Goal: Transaction & Acquisition: Purchase product/service

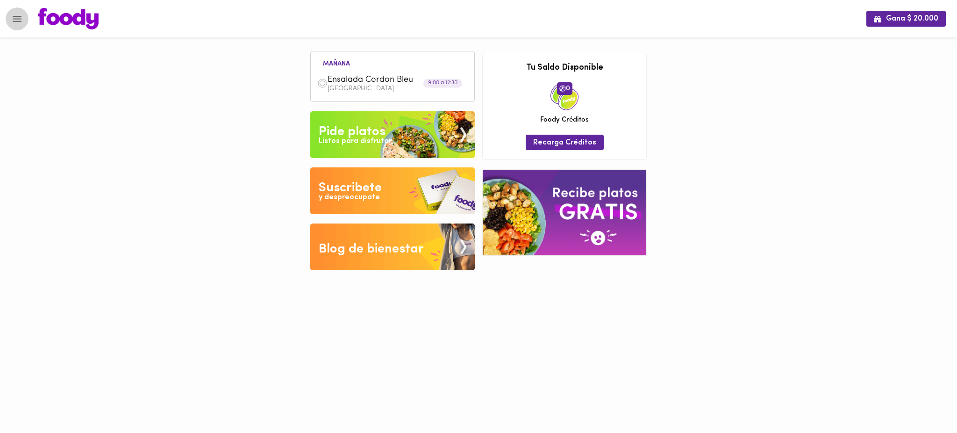
click at [14, 20] on icon "Menu" at bounding box center [17, 19] width 12 height 12
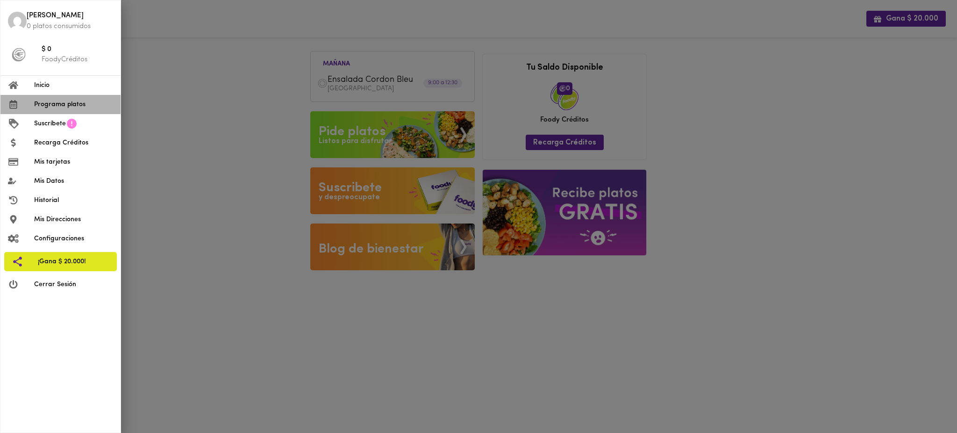
click at [73, 106] on span "Programa platos" at bounding box center [73, 105] width 79 height 10
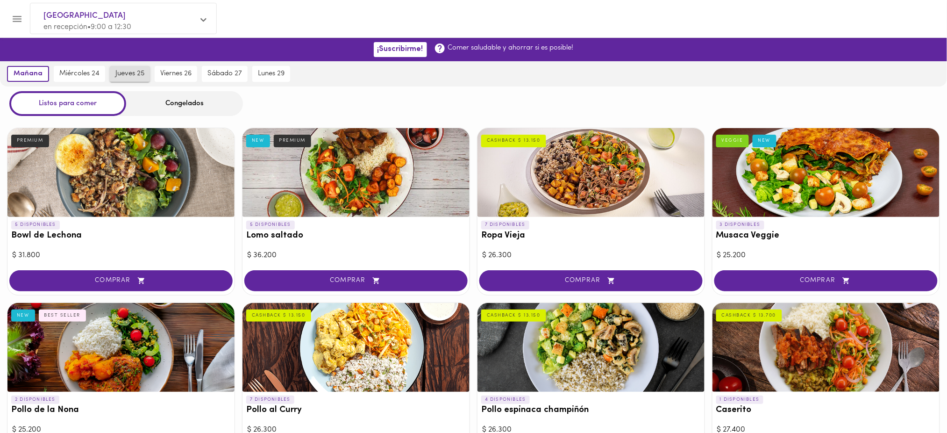
click at [130, 74] on span "jueves 25" at bounding box center [129, 74] width 29 height 8
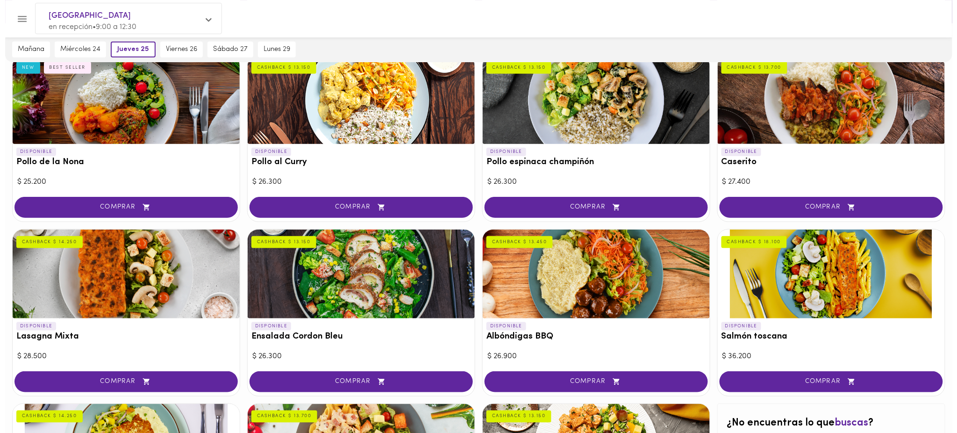
scroll to position [308, 0]
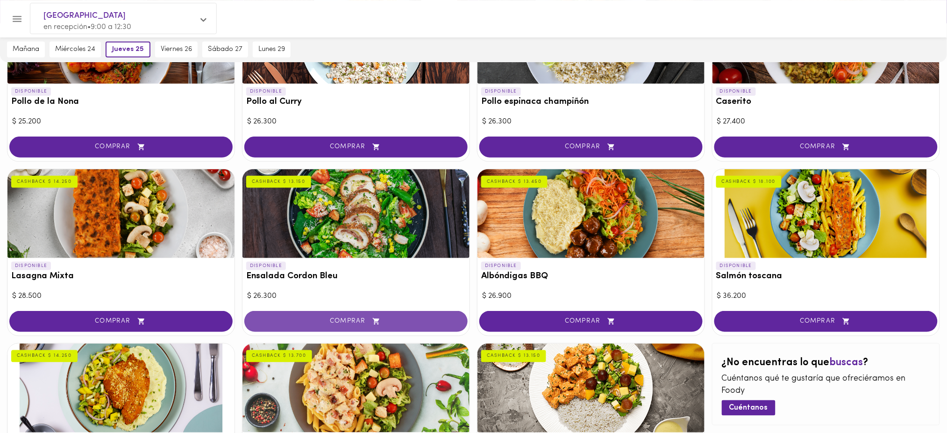
click at [371, 321] on icon "button" at bounding box center [377, 321] width 12 height 8
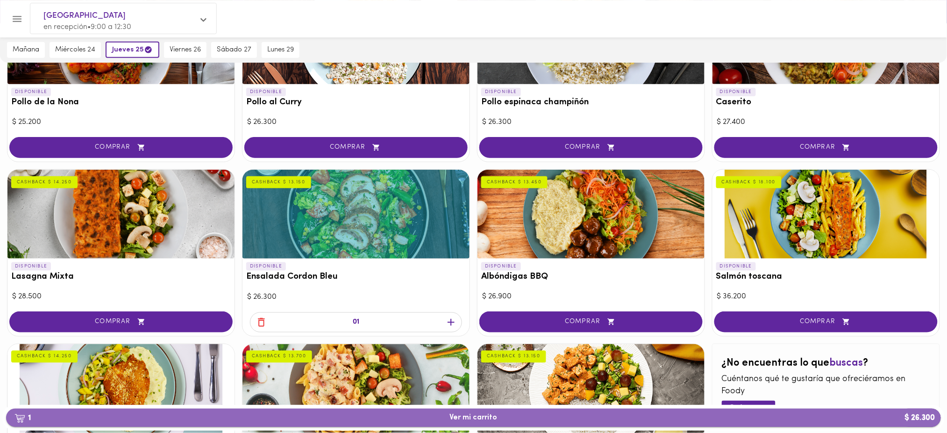
click at [468, 419] on span "1 Ver mi carrito $ 26.300" at bounding box center [474, 417] width 48 height 9
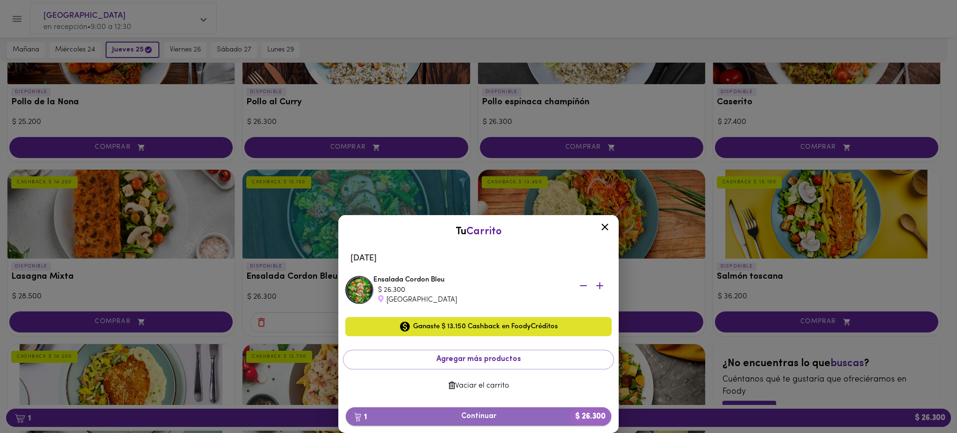
click at [482, 419] on span "1 Continuar $ 26.300" at bounding box center [478, 416] width 250 height 9
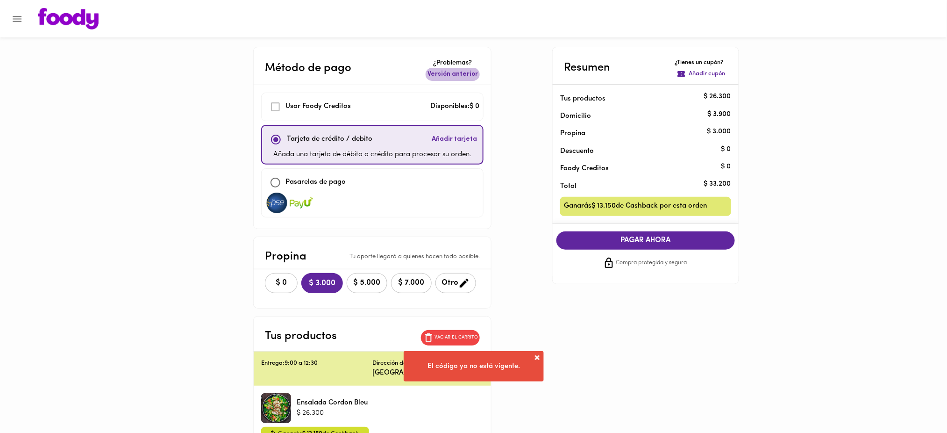
click at [458, 72] on span "Versión anterior" at bounding box center [453, 74] width 50 height 9
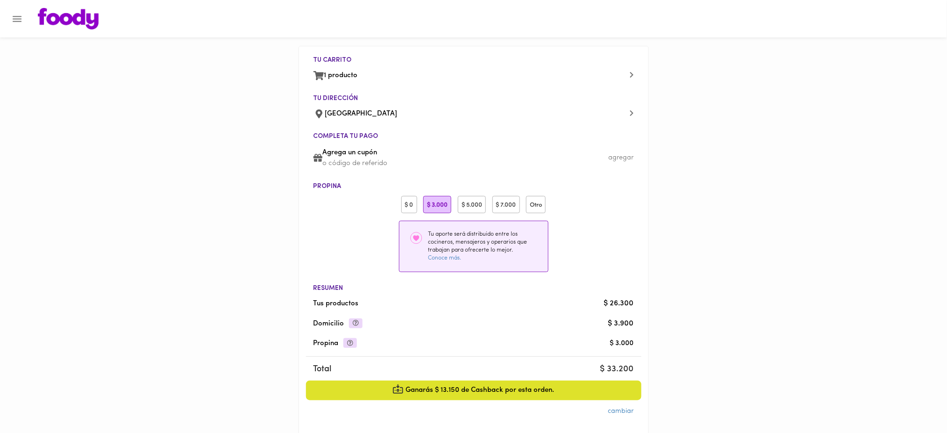
click at [408, 205] on div "$ 0" at bounding box center [409, 204] width 16 height 17
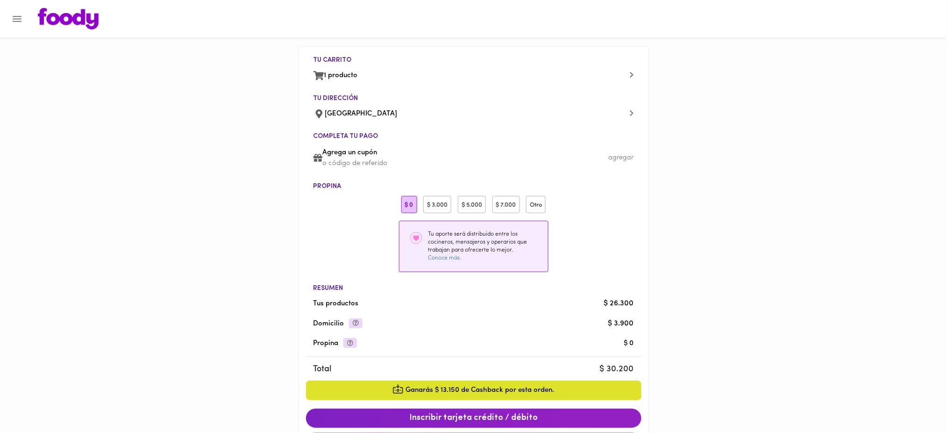
scroll to position [87, 0]
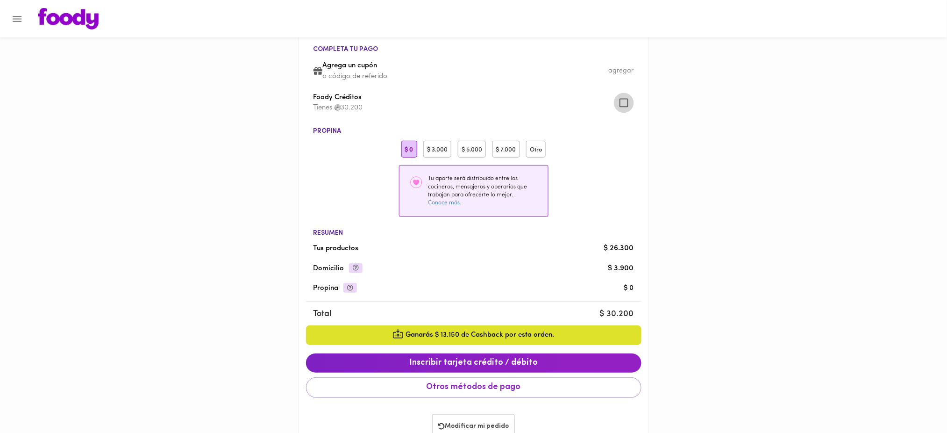
click at [626, 102] on input "checkbox" at bounding box center [624, 103] width 20 height 20
checkbox input "true"
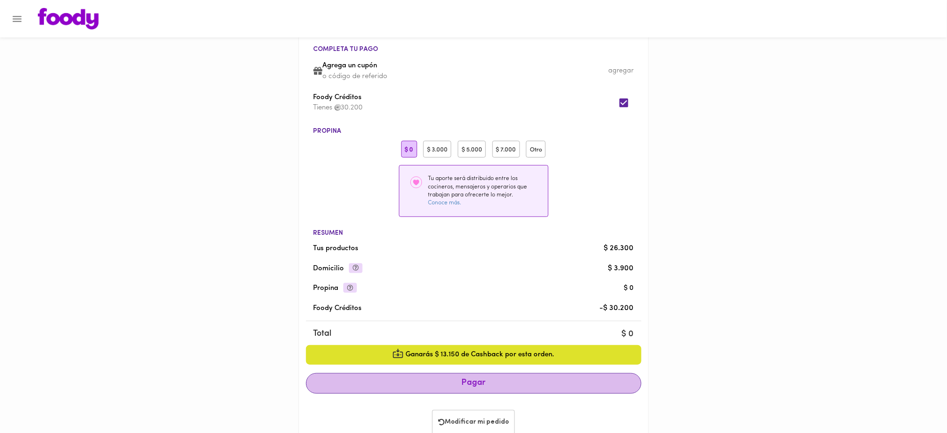
click at [524, 381] on span "Pagar" at bounding box center [474, 383] width 320 height 10
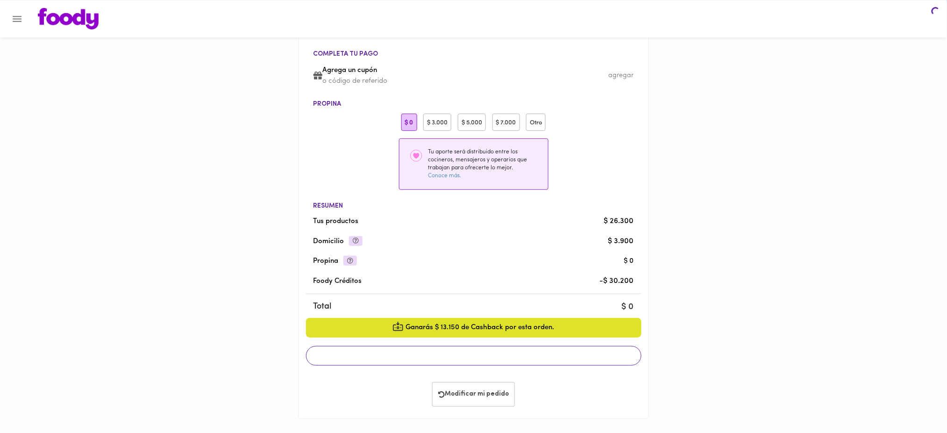
scroll to position [82, 0]
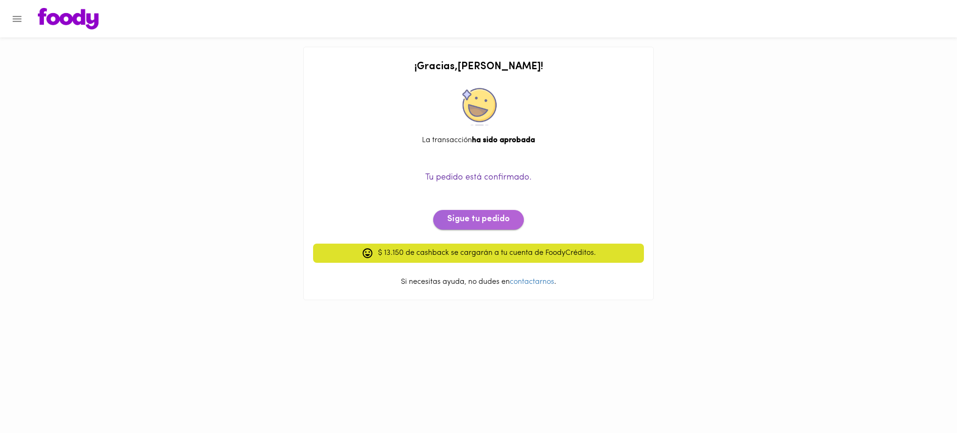
click at [479, 219] on span "Sigue tu pedido" at bounding box center [478, 219] width 63 height 10
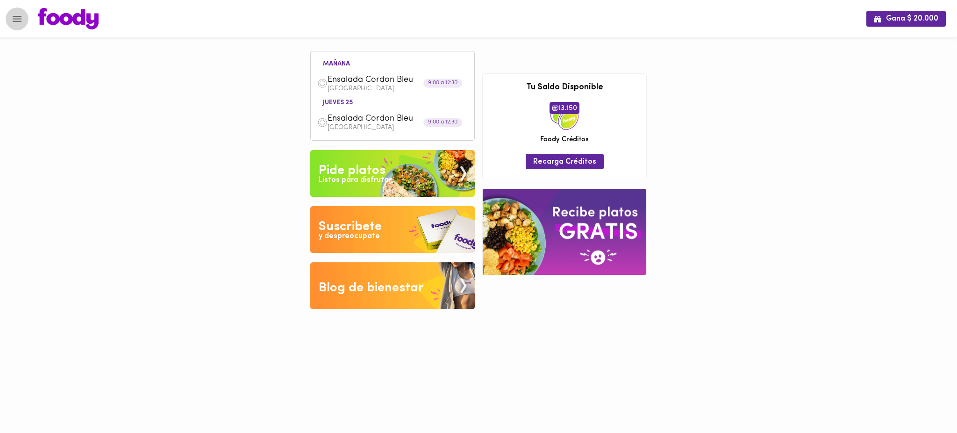
click at [21, 21] on icon "Menu" at bounding box center [17, 19] width 9 height 6
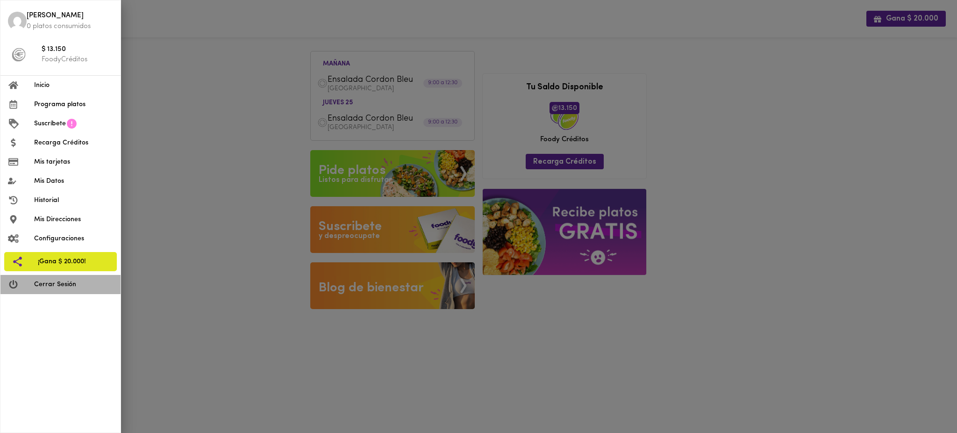
click at [69, 282] on span "Cerrar Sesión" at bounding box center [73, 284] width 79 height 10
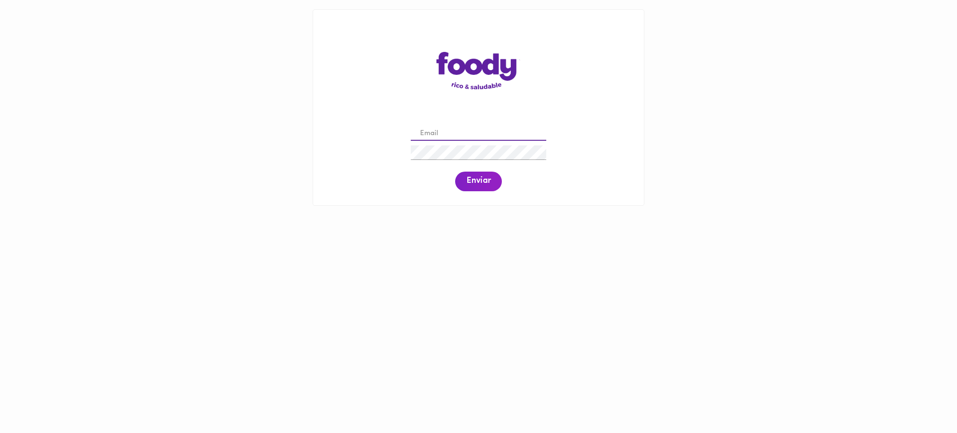
click at [473, 132] on input "email" at bounding box center [478, 134] width 135 height 14
paste input "9 [EMAIL_ADDRESS][DOMAIN_NAME]"
click at [426, 135] on input "9 [EMAIL_ADDRESS][DOMAIN_NAME]" at bounding box center [478, 134] width 135 height 14
type input "[EMAIL_ADDRESS][DOMAIN_NAME]"
click at [477, 180] on span "Enviar" at bounding box center [478, 181] width 24 height 10
